Goal: Information Seeking & Learning: Learn about a topic

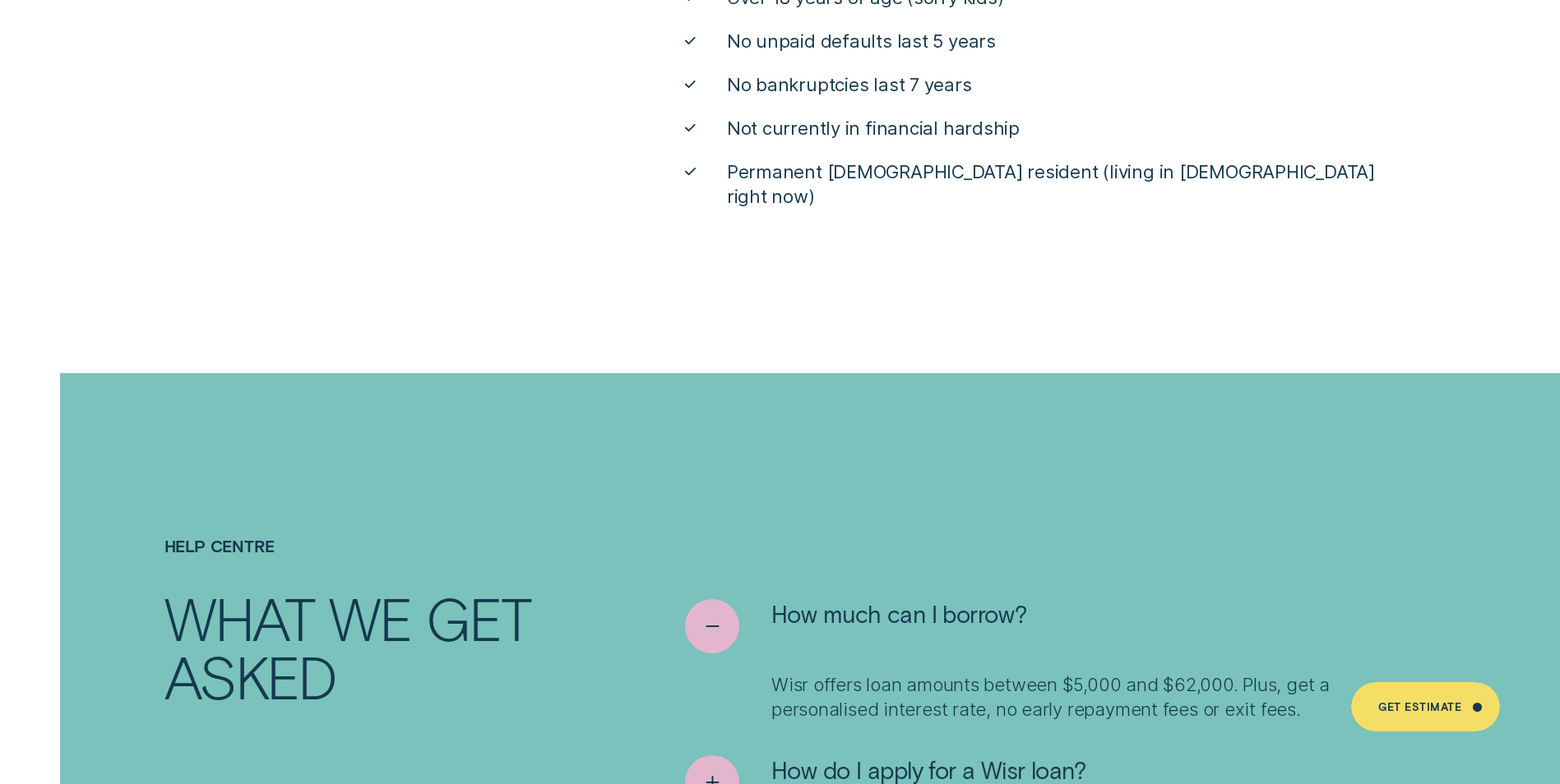
scroll to position [8588, 0]
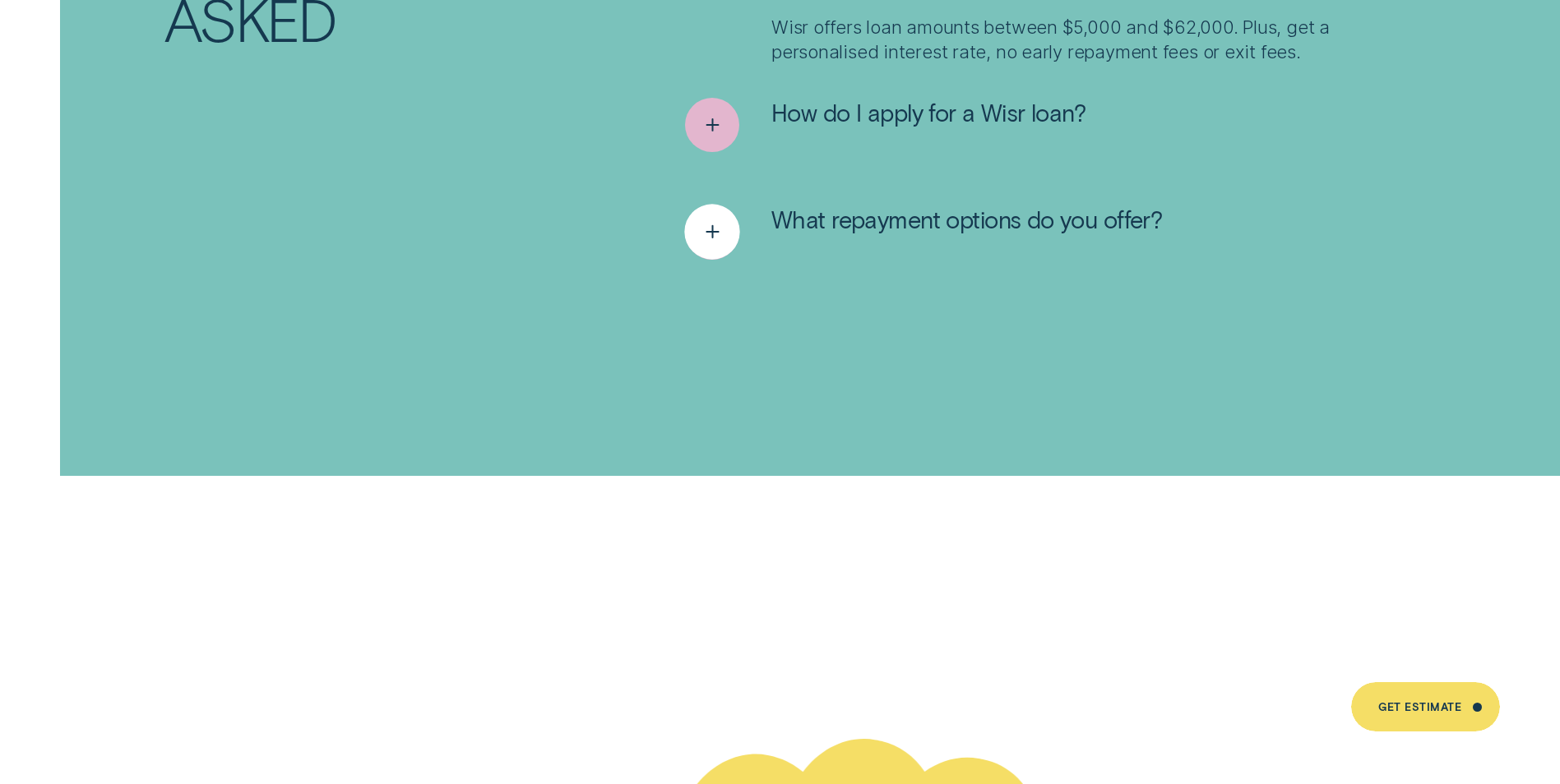
click at [703, 220] on icon "See more" at bounding box center [712, 232] width 28 height 25
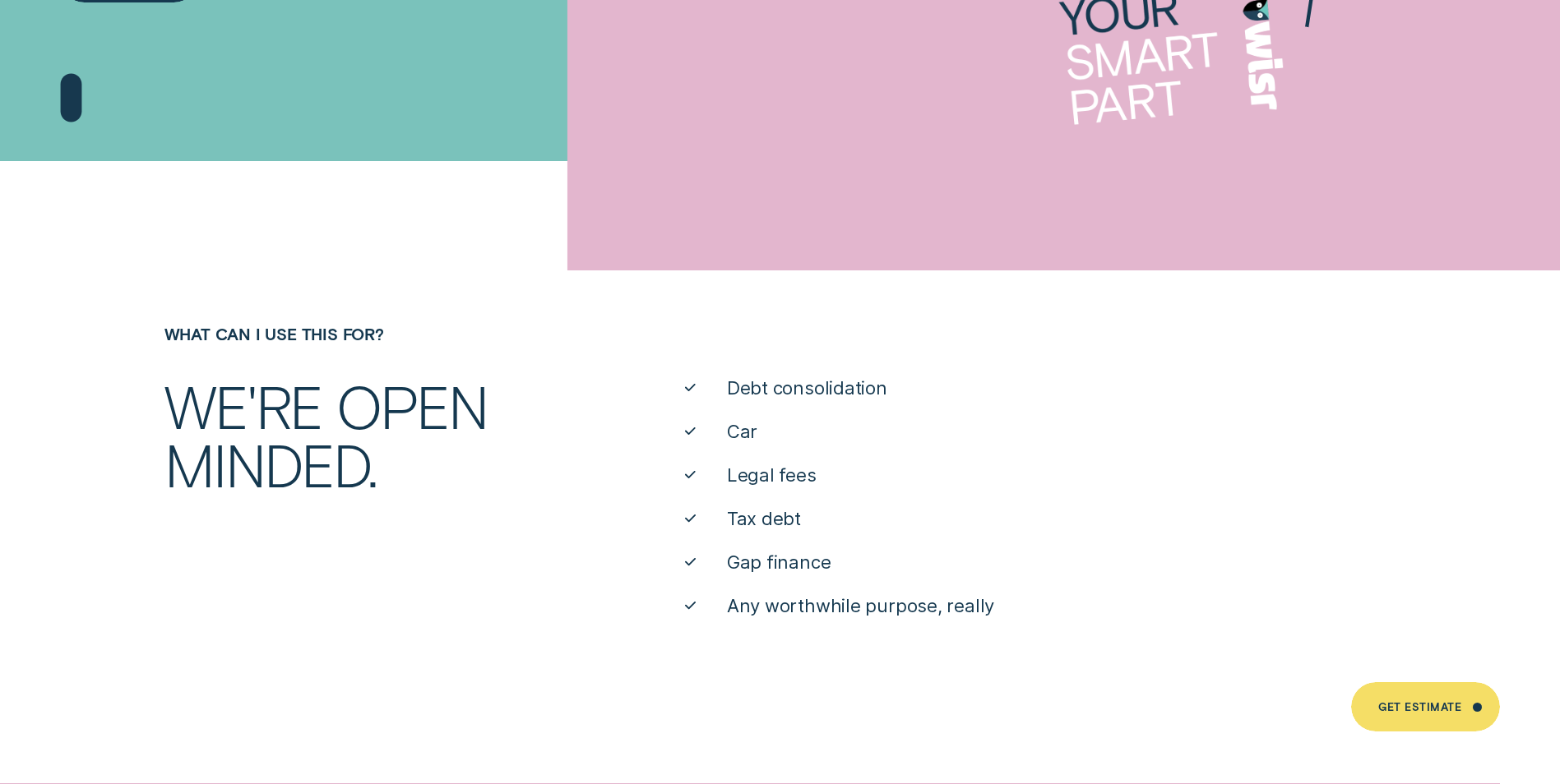
scroll to position [0, 0]
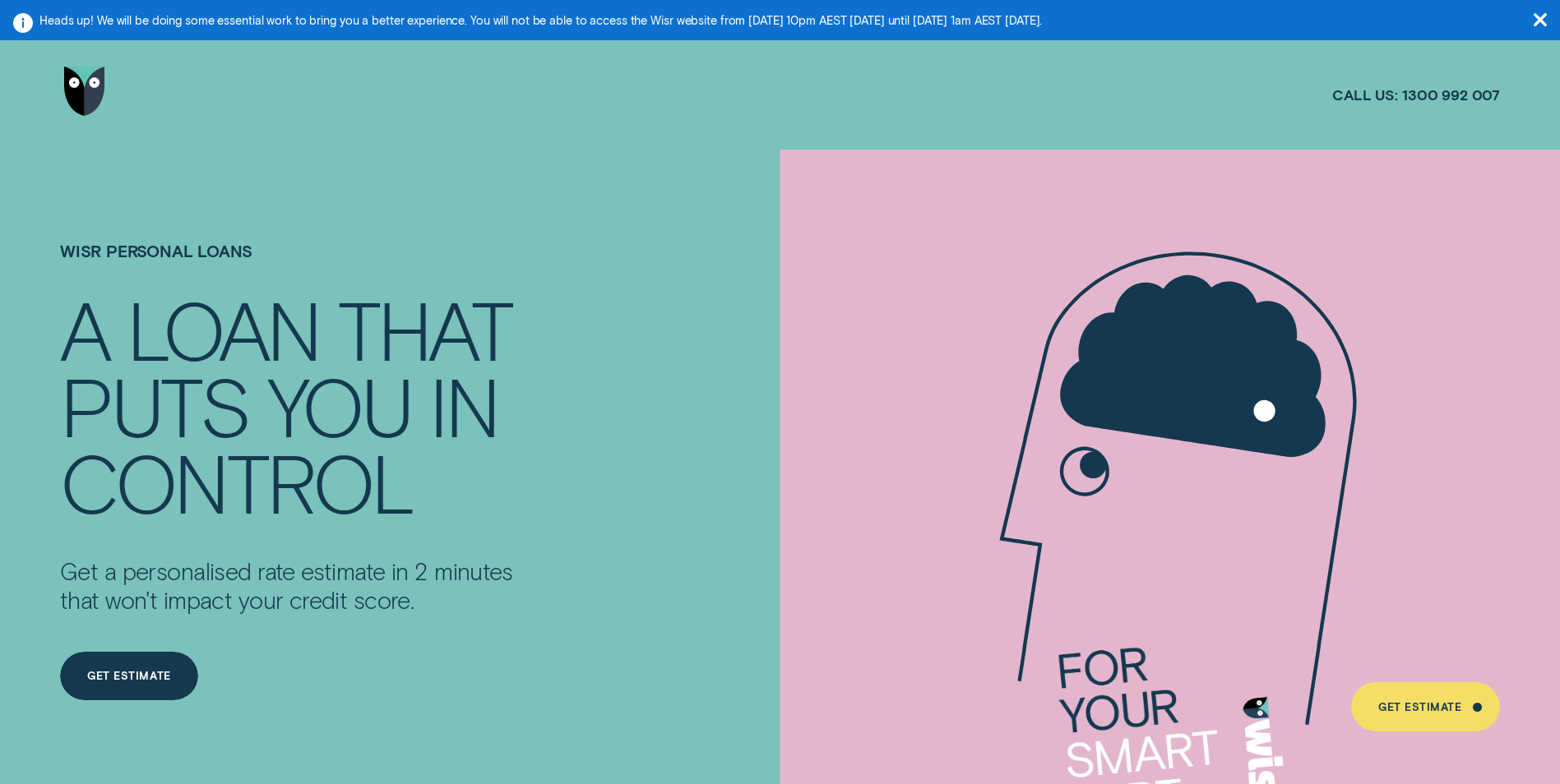
click at [1532, 15] on aside "Heads up! We will be doing some essential work to bring you a better experience…" at bounding box center [780, 20] width 1560 height 40
click at [1537, 12] on aside "Heads up! We will be doing some essential work to bring you a better experience…" at bounding box center [780, 20] width 1560 height 40
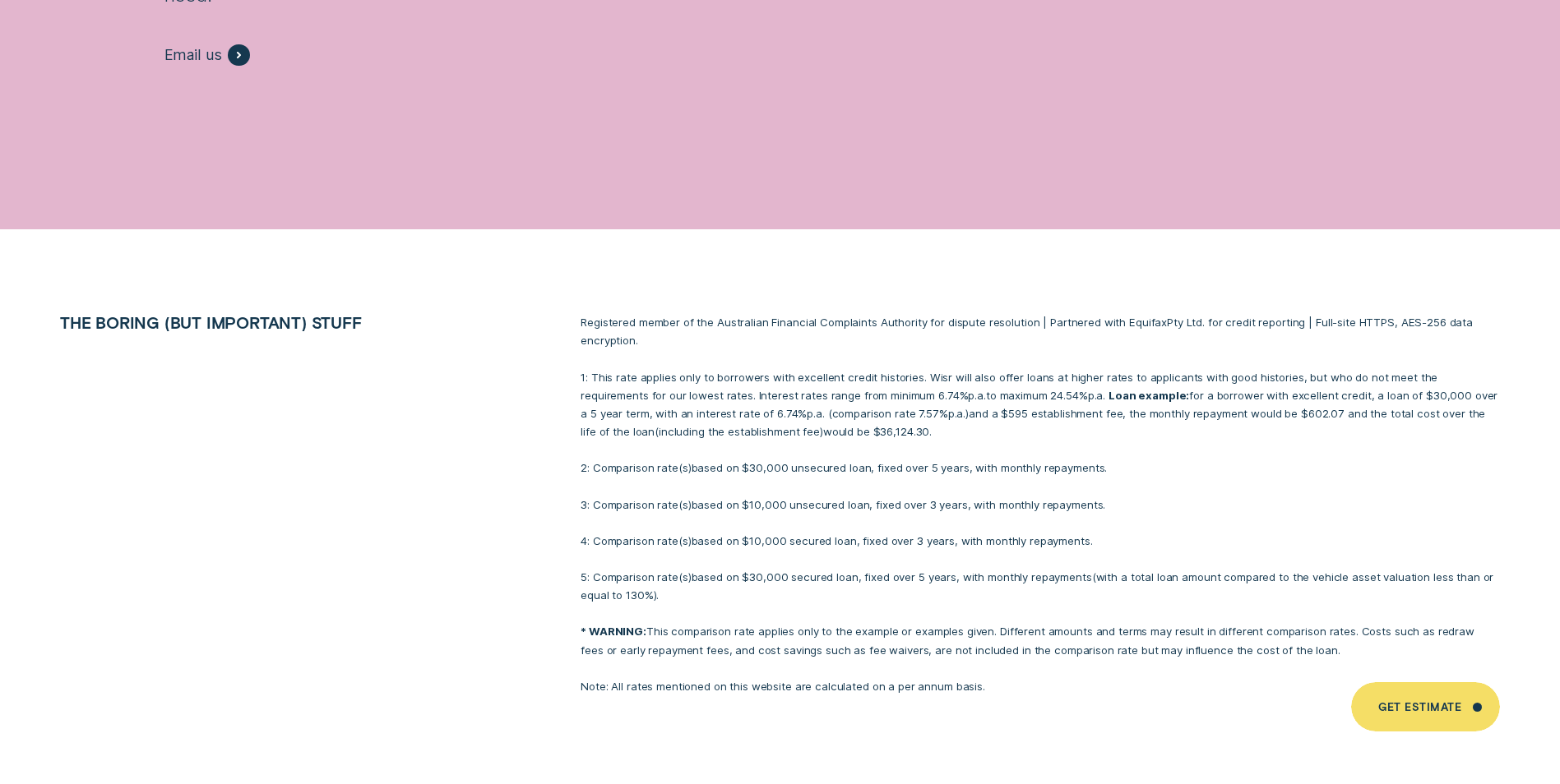
scroll to position [11179, 0]
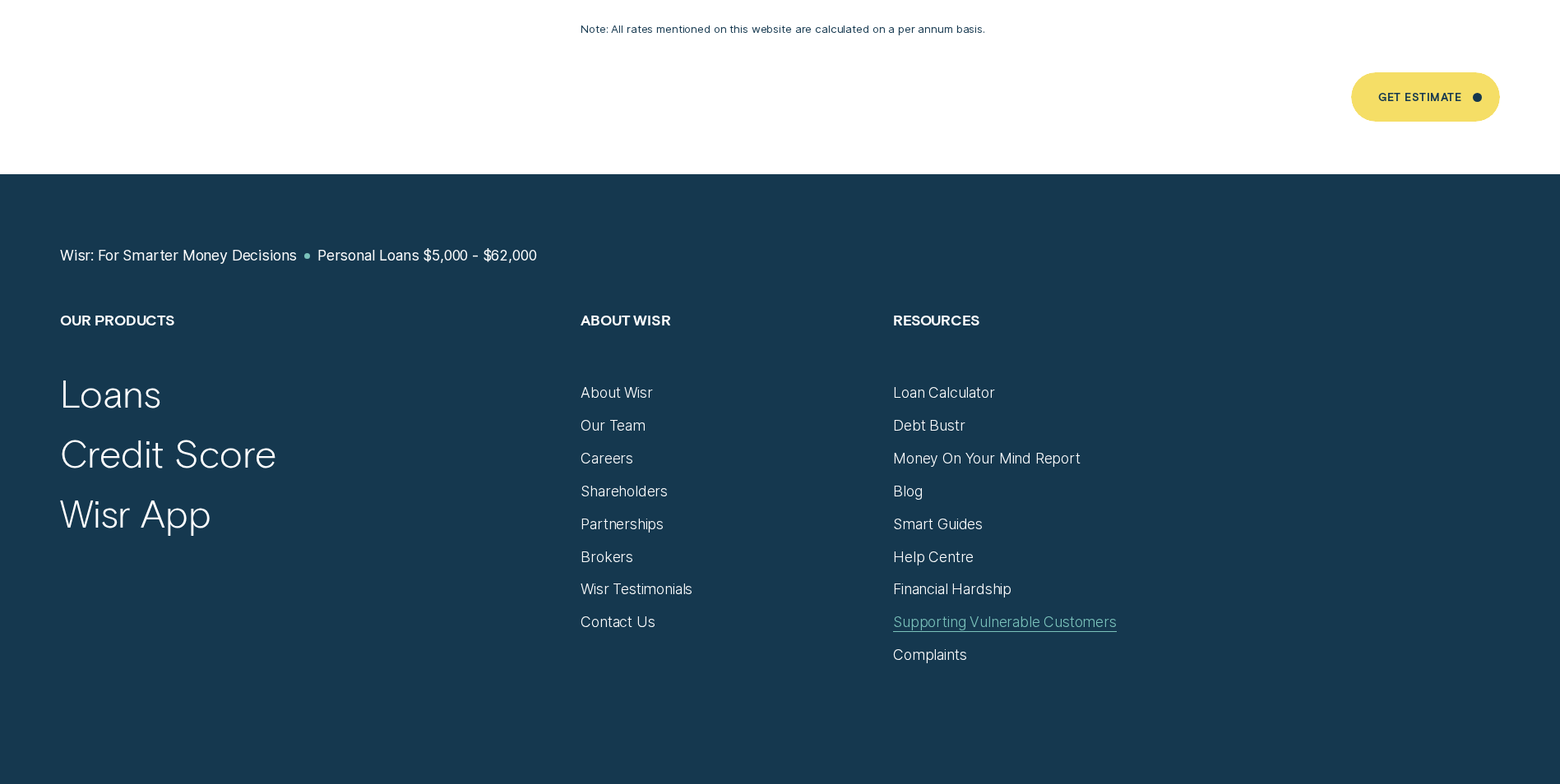
click at [911, 613] on div "Supporting Vulnerable Customers" at bounding box center [1005, 622] width 224 height 18
